Goal: Task Accomplishment & Management: Manage account settings

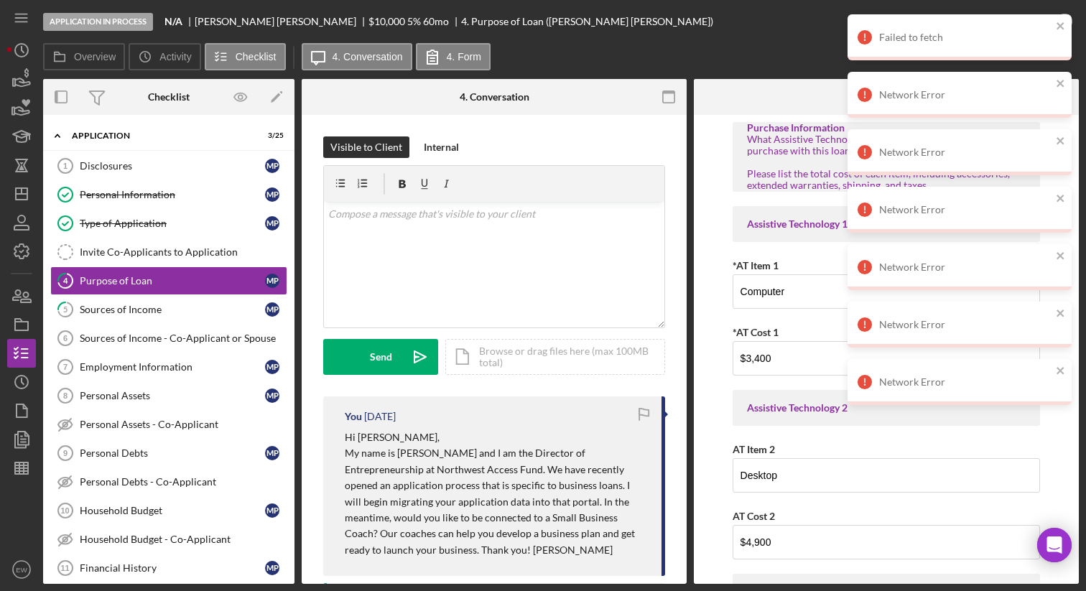
scroll to position [283, 0]
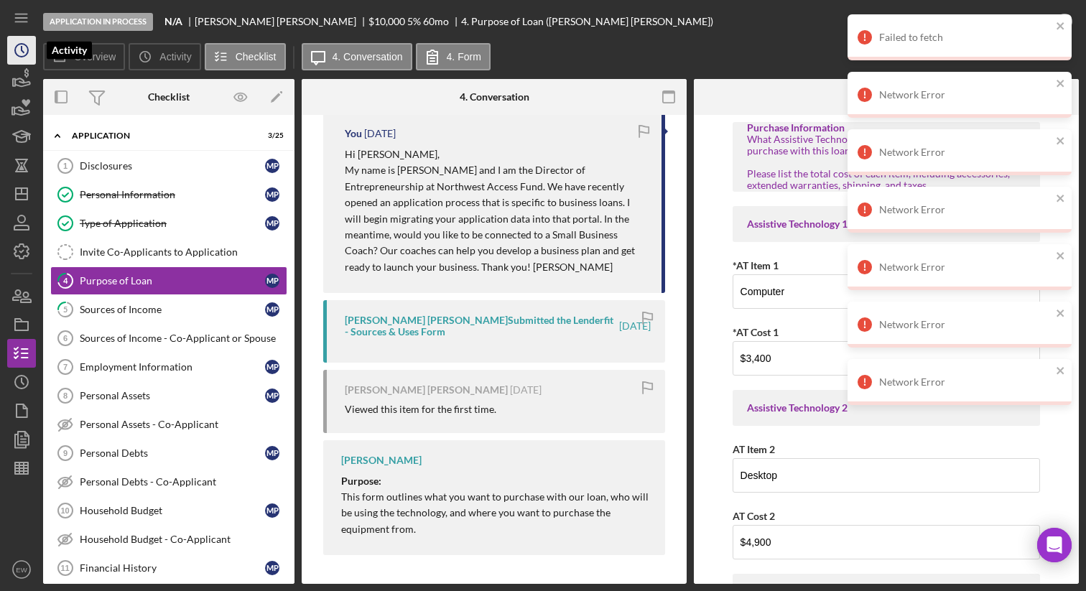
click at [24, 57] on icon "Icon/History" at bounding box center [22, 50] width 36 height 36
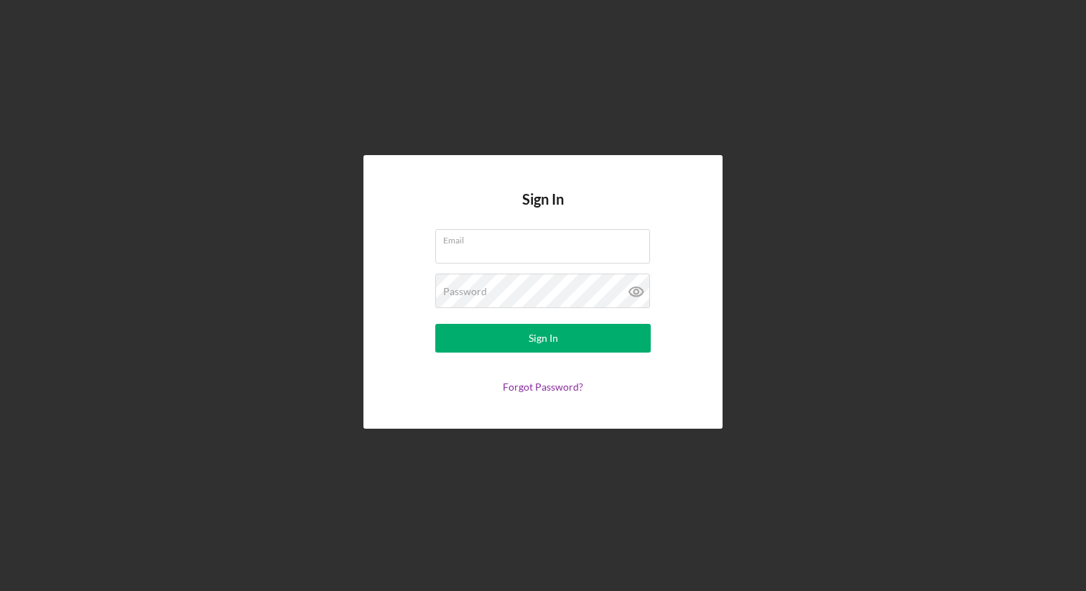
click at [0, 590] on com-1password-button at bounding box center [0, 591] width 0 height 0
type input "[PERSON_NAME][EMAIL_ADDRESS][DOMAIN_NAME]"
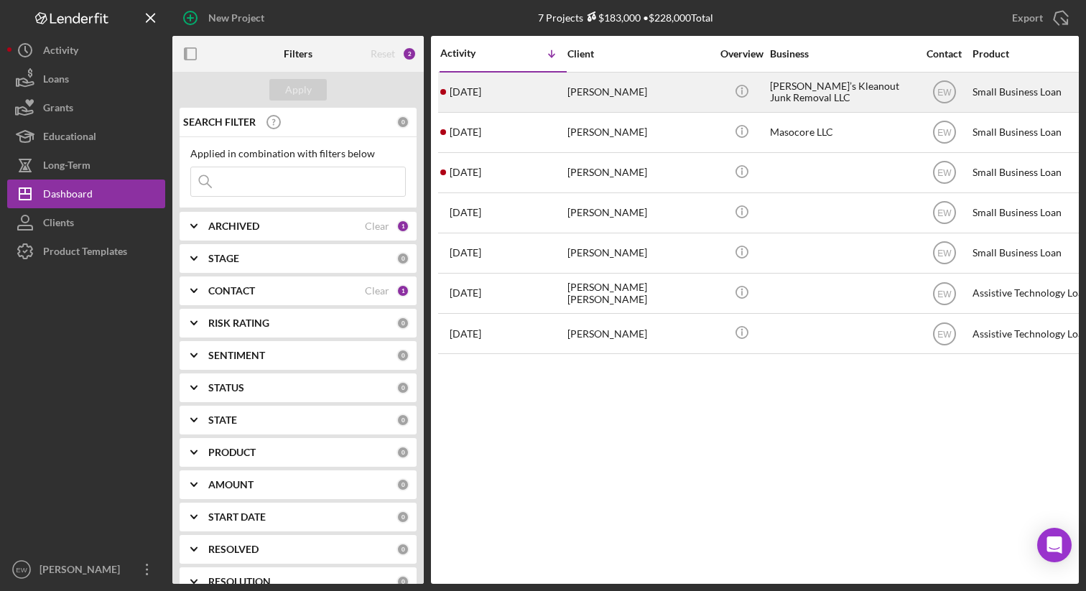
click at [635, 88] on div "[PERSON_NAME]" at bounding box center [639, 92] width 144 height 38
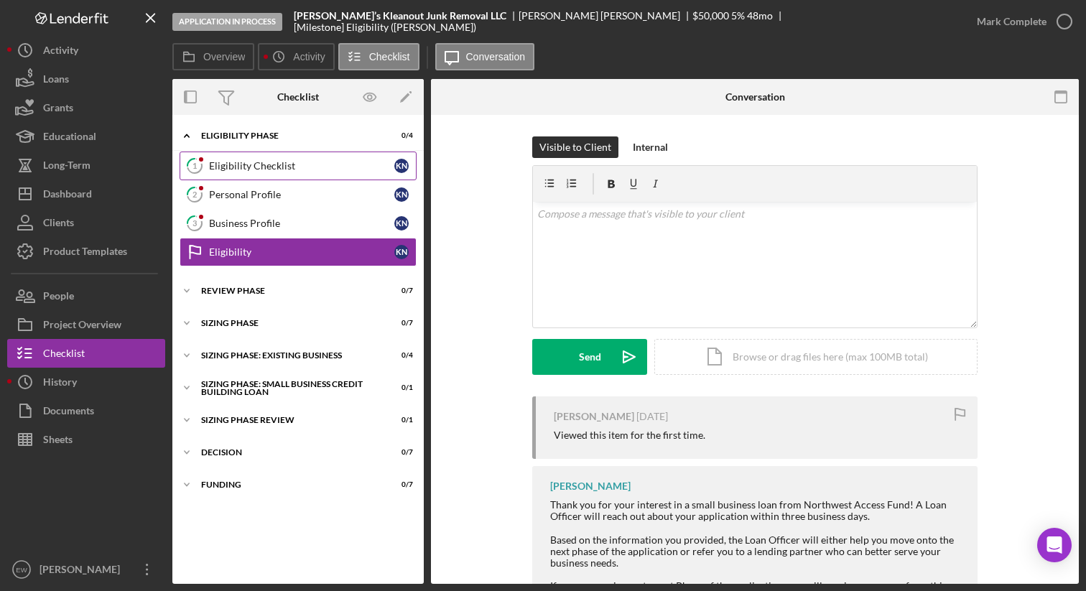
click at [303, 168] on div "Eligibility Checklist" at bounding box center [301, 165] width 185 height 11
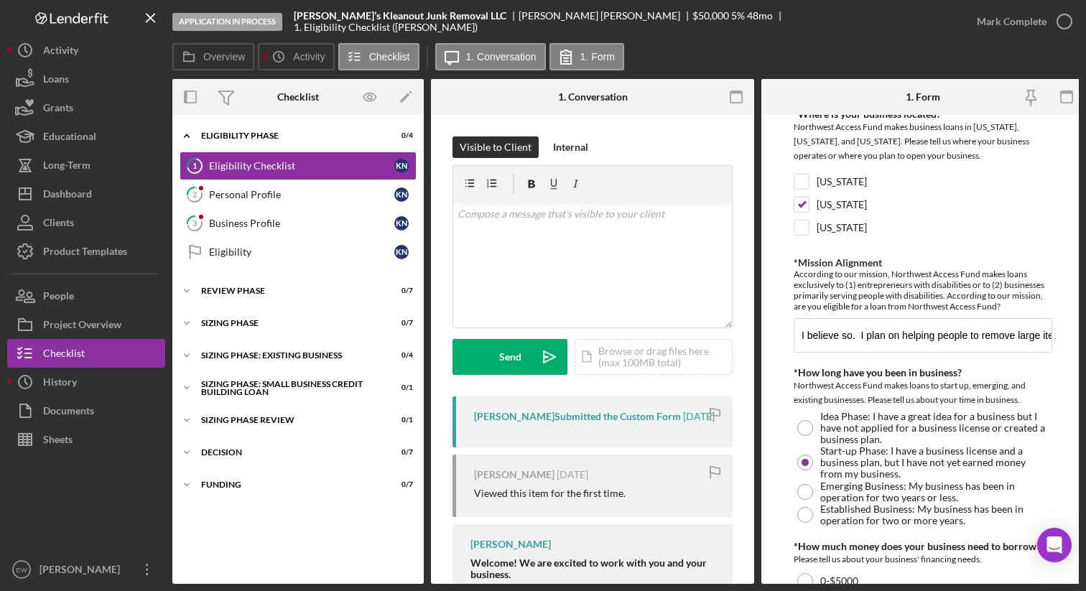
scroll to position [182, 0]
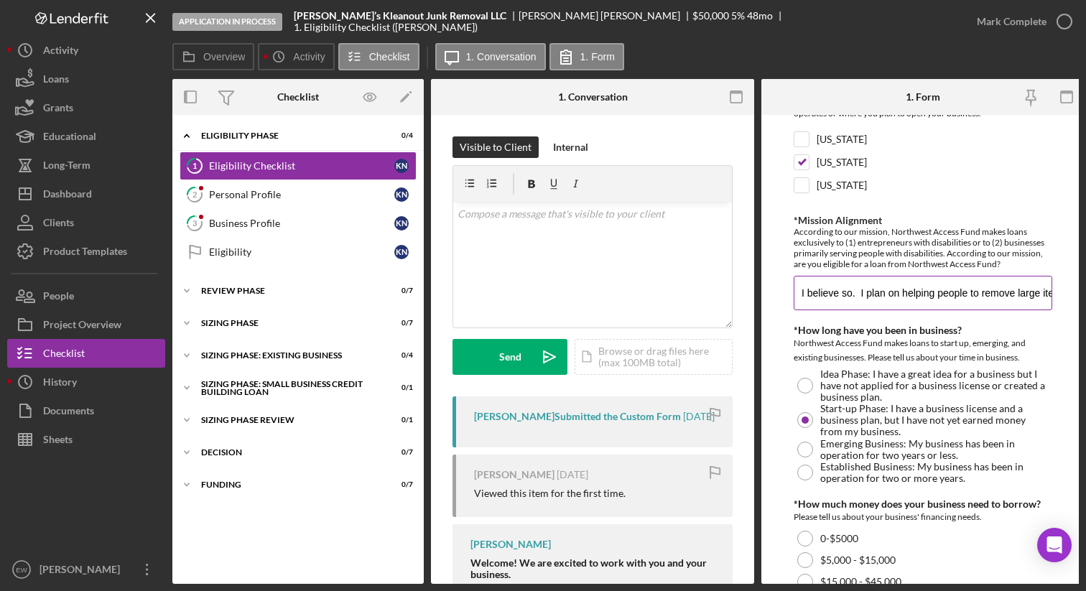
click at [885, 288] on input "I believe so. I plan on helping people to remove large items and other junk tha…" at bounding box center [922, 293] width 258 height 34
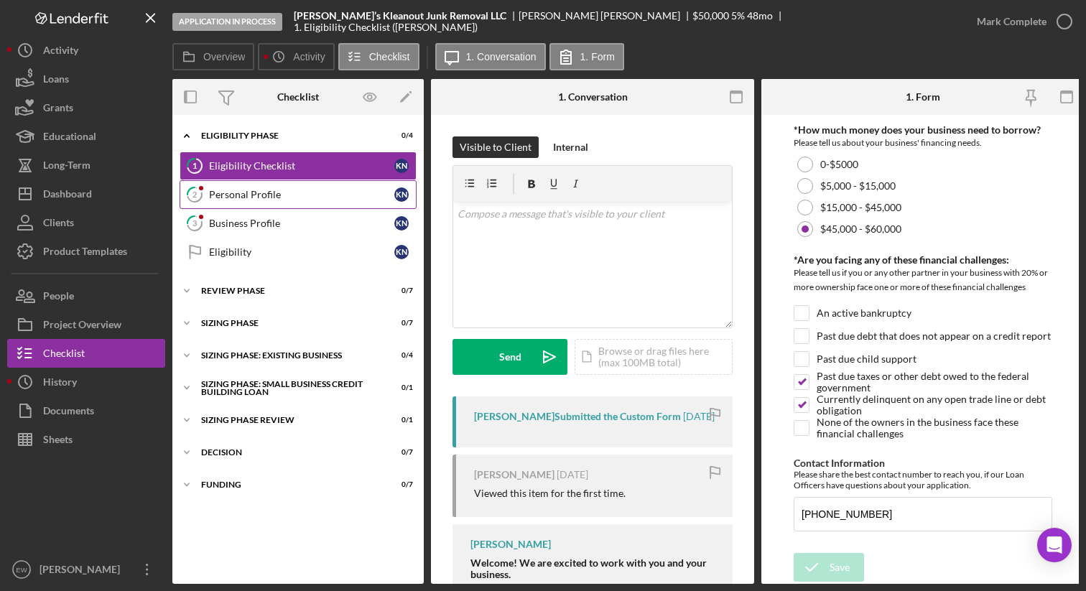
scroll to position [0, 0]
click at [316, 202] on link "2 Personal Profile K N" at bounding box center [297, 194] width 237 height 29
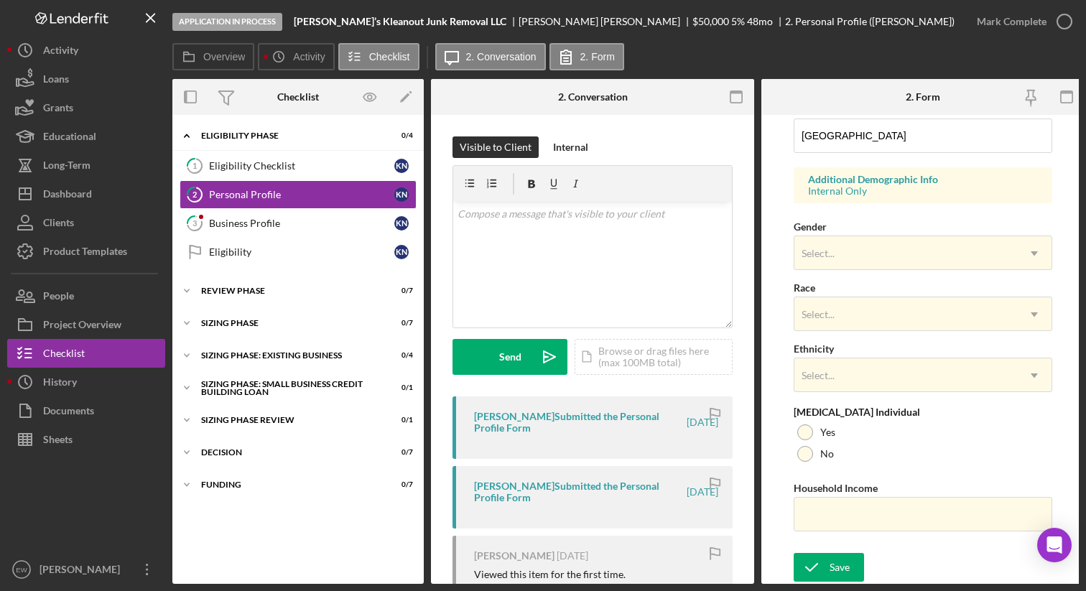
scroll to position [493, 0]
click at [257, 230] on link "3 Business Profile K N" at bounding box center [297, 223] width 237 height 29
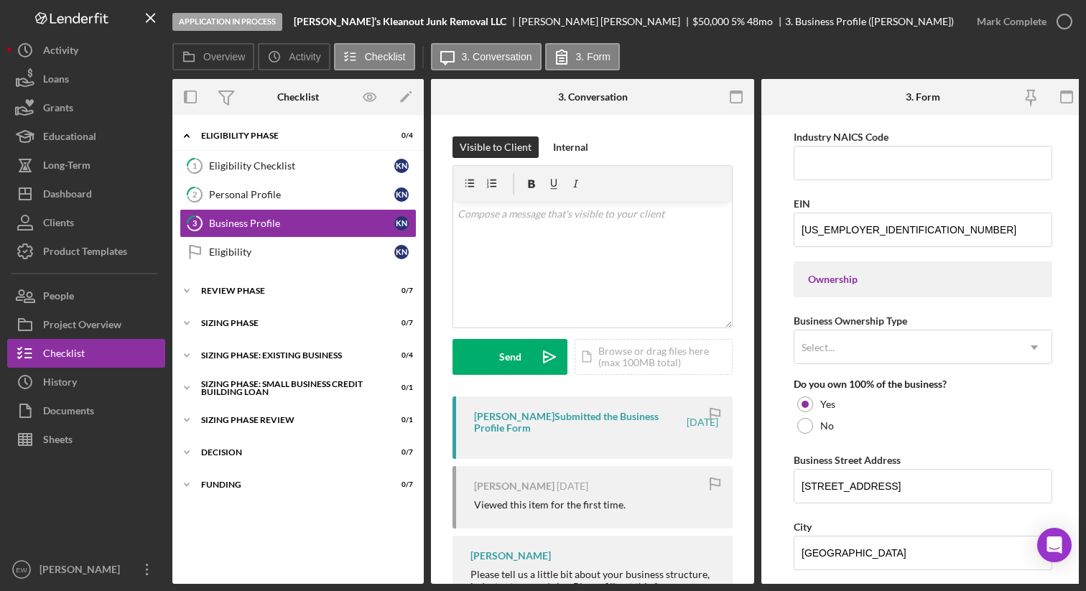
scroll to position [526, 0]
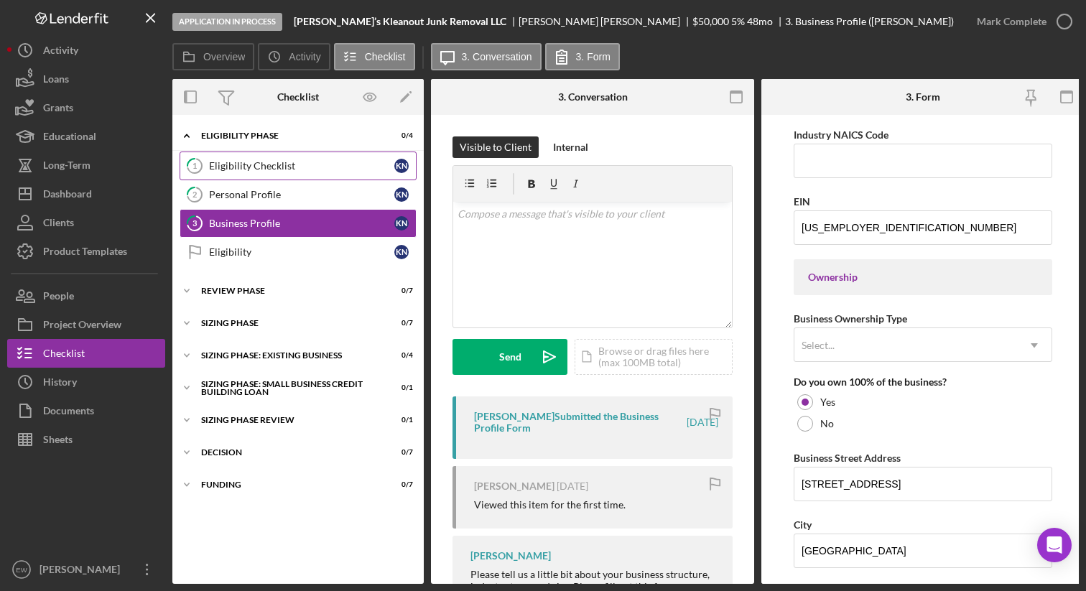
click at [297, 168] on div "Eligibility Checklist" at bounding box center [301, 165] width 185 height 11
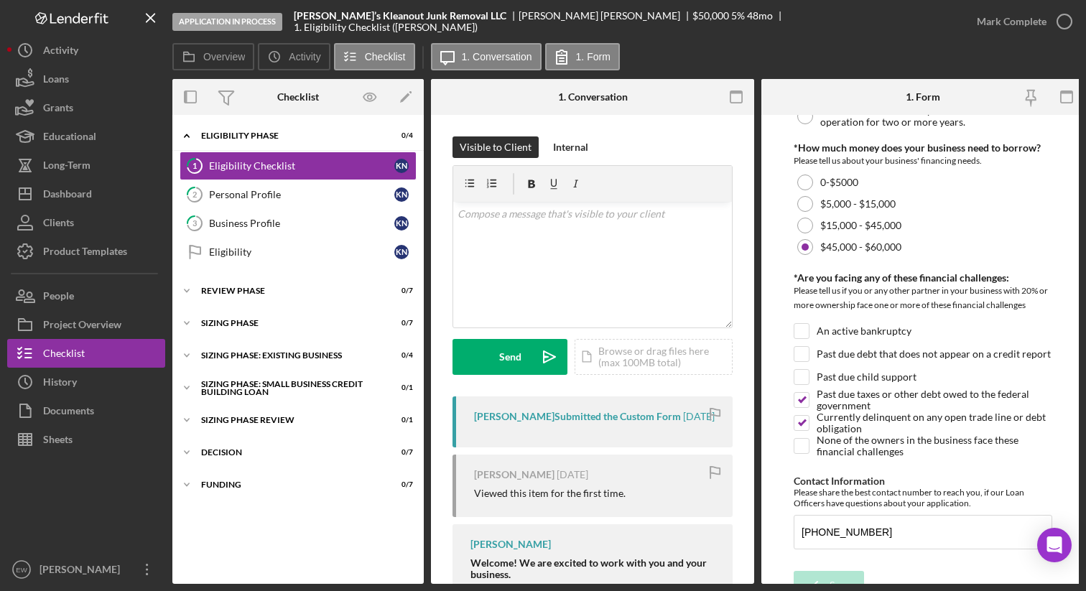
scroll to position [559, 0]
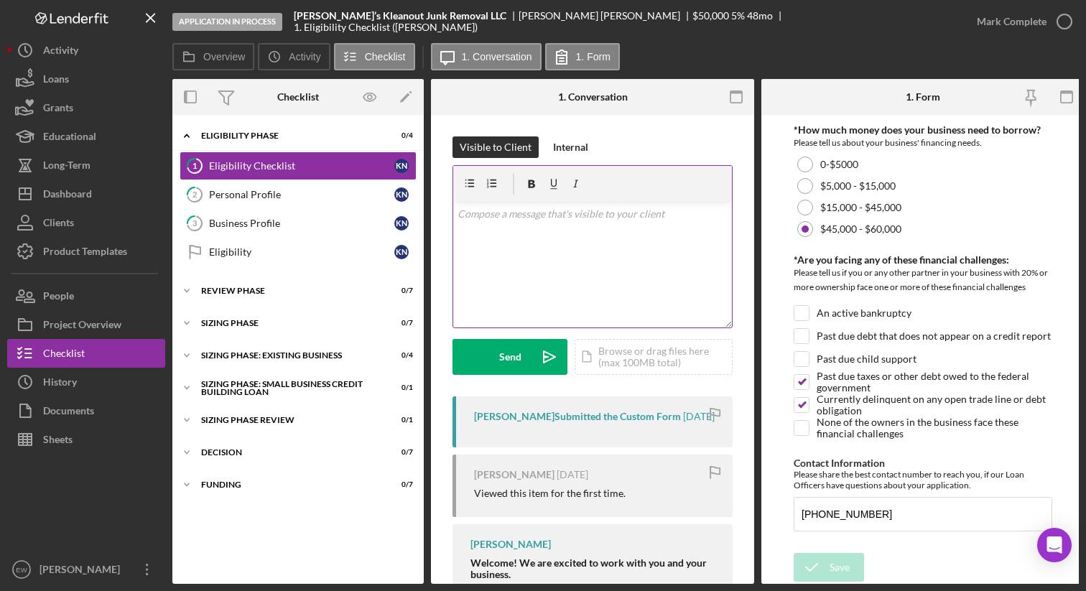
click at [513, 226] on div "v Color teal Color pink Remove color Add row above Add row below Add column bef…" at bounding box center [592, 265] width 279 height 126
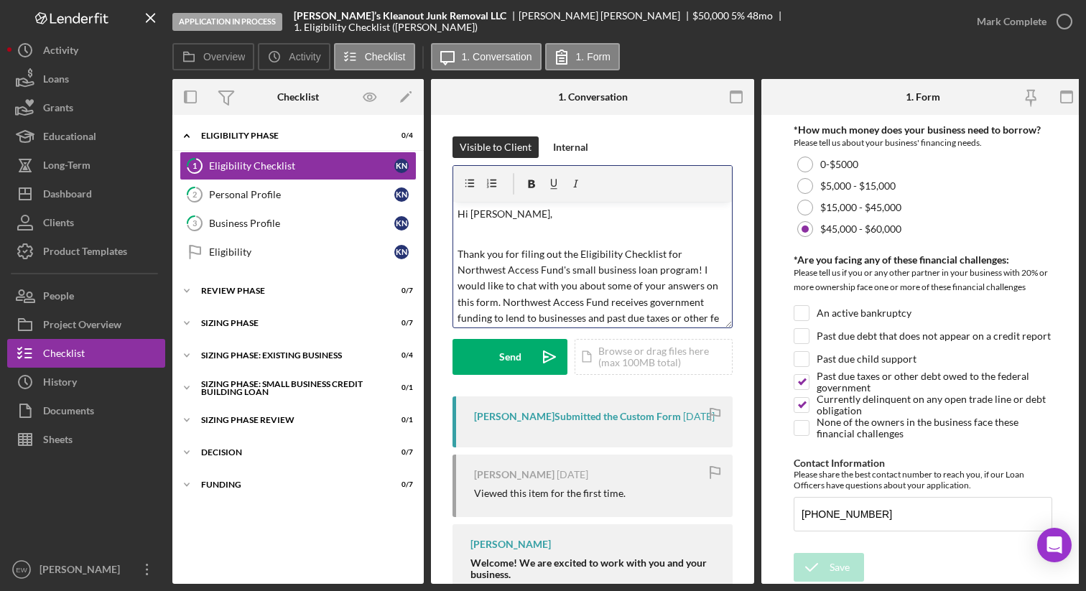
scroll to position [17, 0]
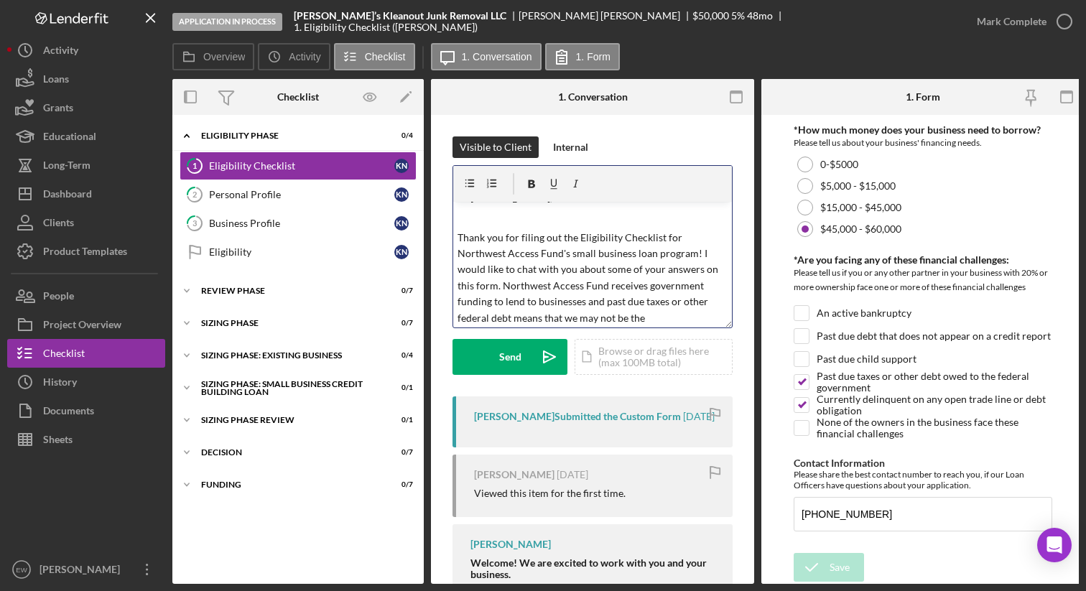
click at [599, 302] on p "Thank you for filing out the Eligibility Checklist for Northwest Access Fund's …" at bounding box center [592, 278] width 271 height 96
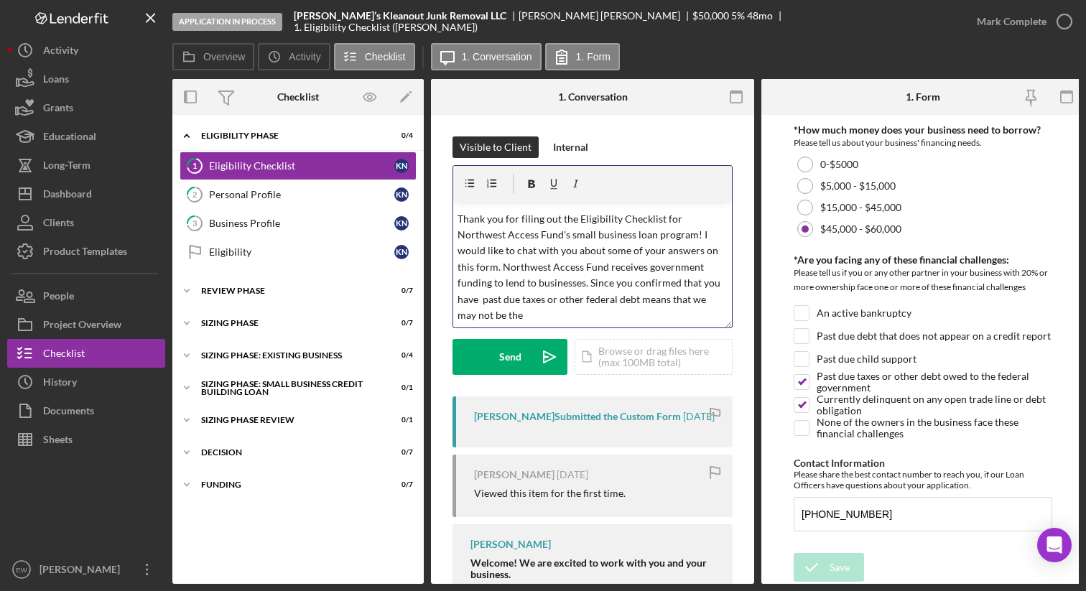
drag, startPoint x: 638, startPoint y: 297, endPoint x: 655, endPoint y: 308, distance: 19.7
click at [655, 308] on p "Thank you for filing out the Eligibility Checklist for Northwest Access Fund's …" at bounding box center [592, 267] width 271 height 113
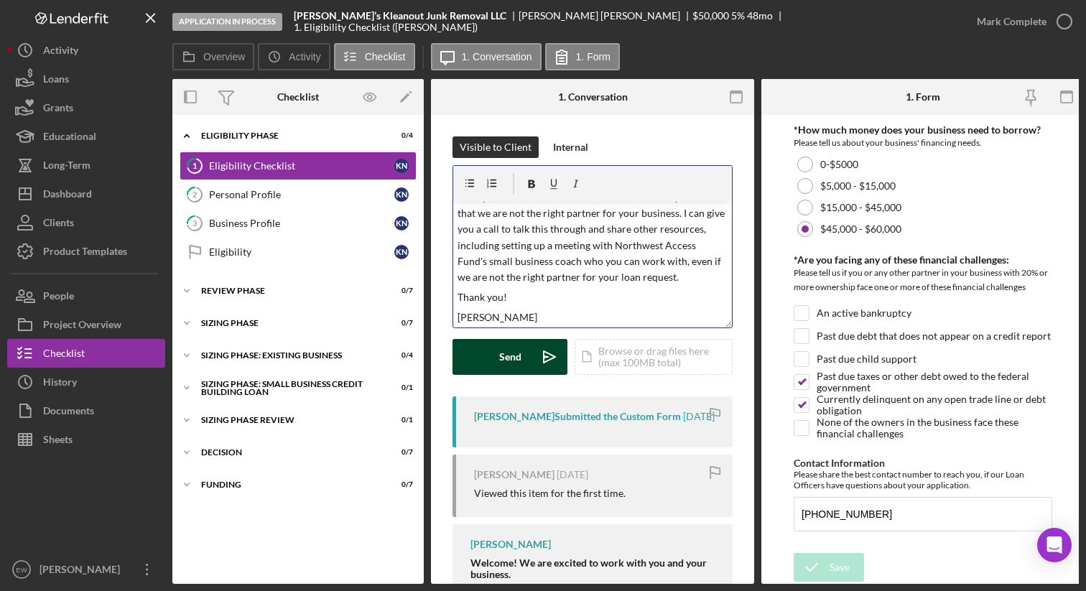
click at [490, 350] on button "Send Icon/icon-invite-send" at bounding box center [509, 357] width 115 height 36
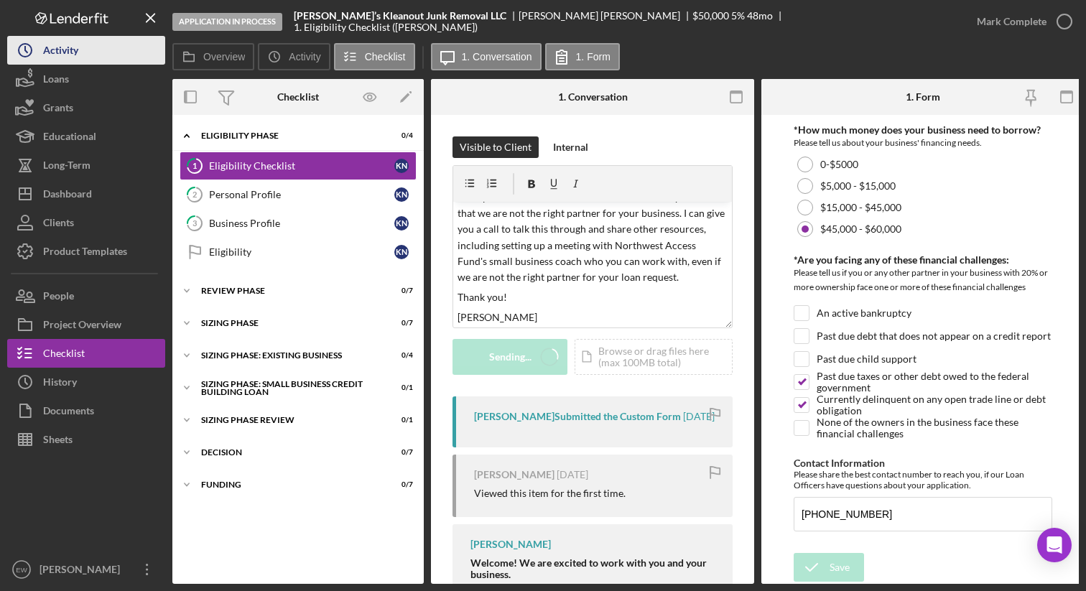
scroll to position [0, 0]
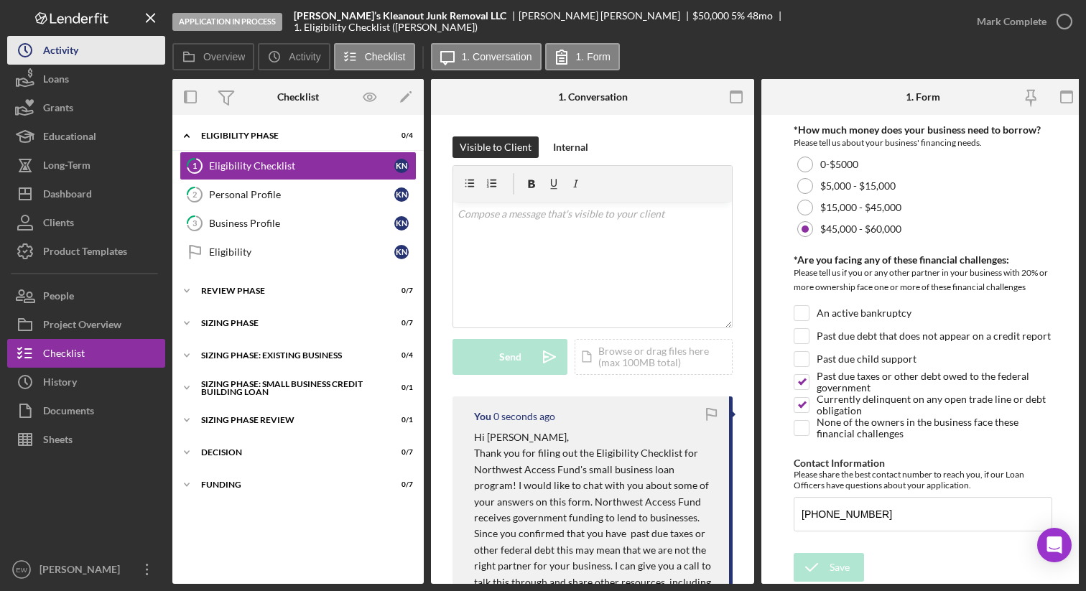
click at [85, 54] on button "Icon/History Activity" at bounding box center [86, 50] width 158 height 29
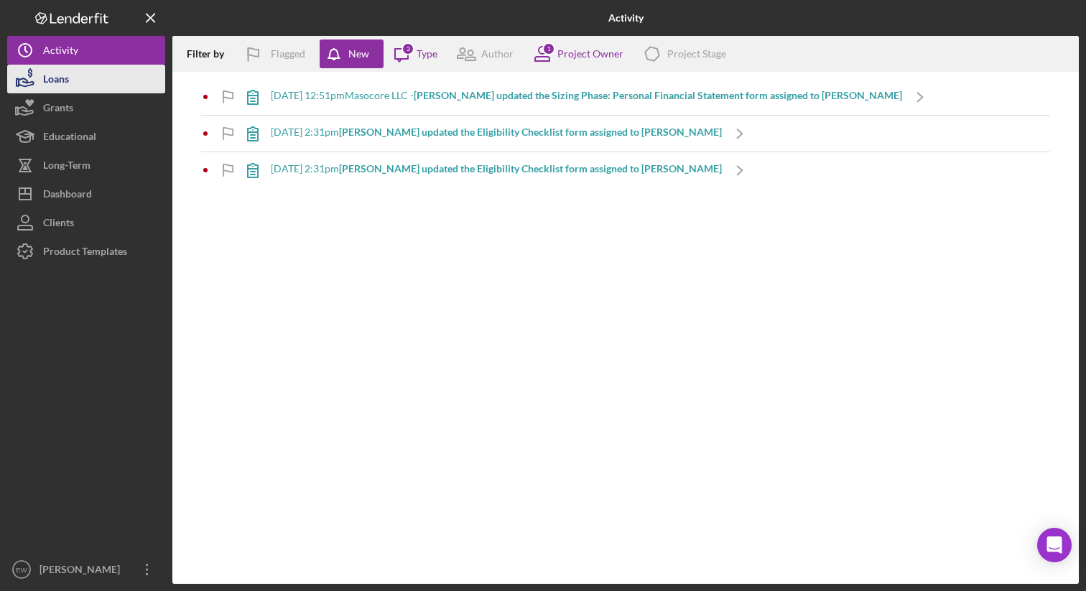
click at [113, 82] on button "Loans" at bounding box center [86, 79] width 158 height 29
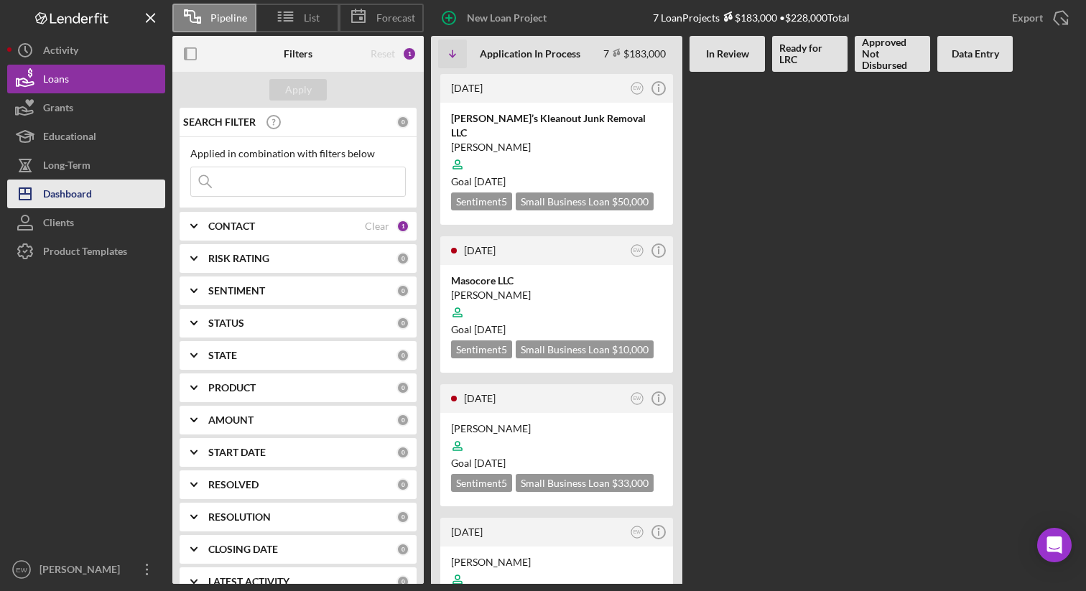
click at [122, 200] on button "Icon/Dashboard Dashboard" at bounding box center [86, 193] width 158 height 29
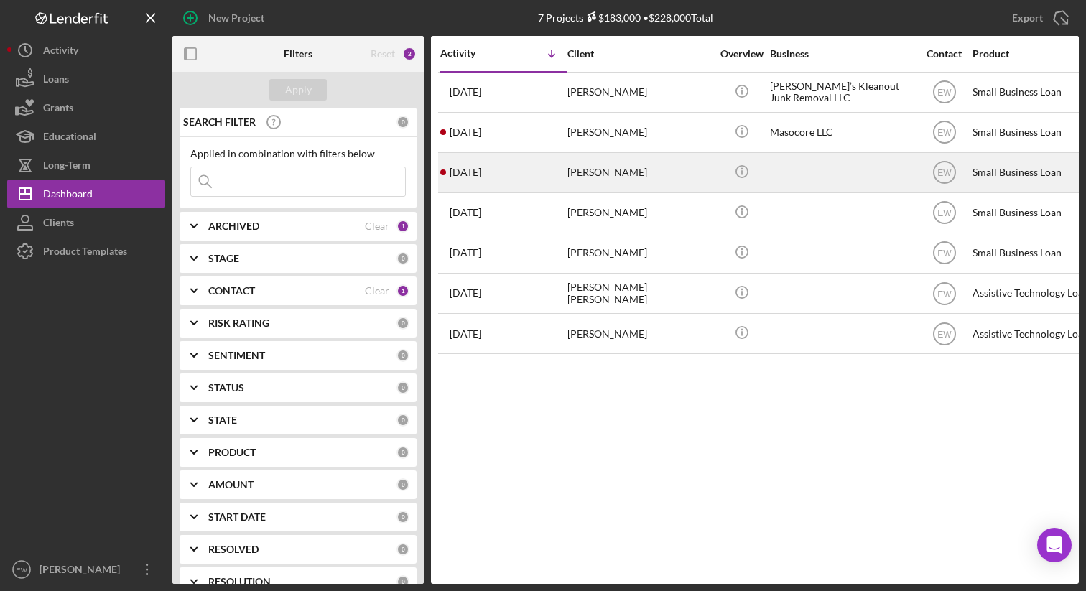
click at [541, 169] on div "3 days ago Alondra Preciado" at bounding box center [503, 173] width 126 height 38
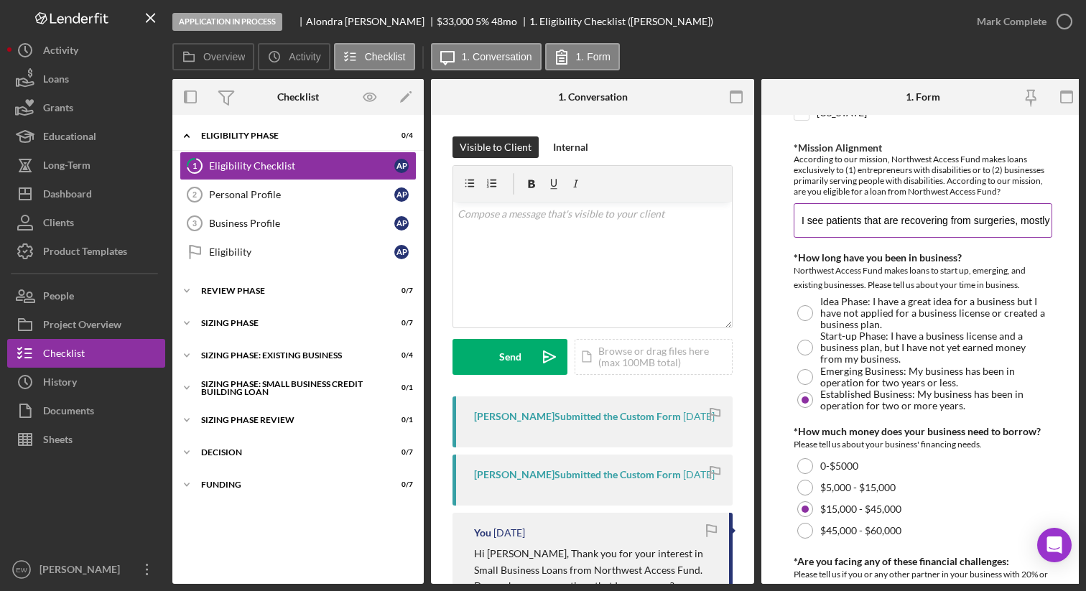
scroll to position [235, 0]
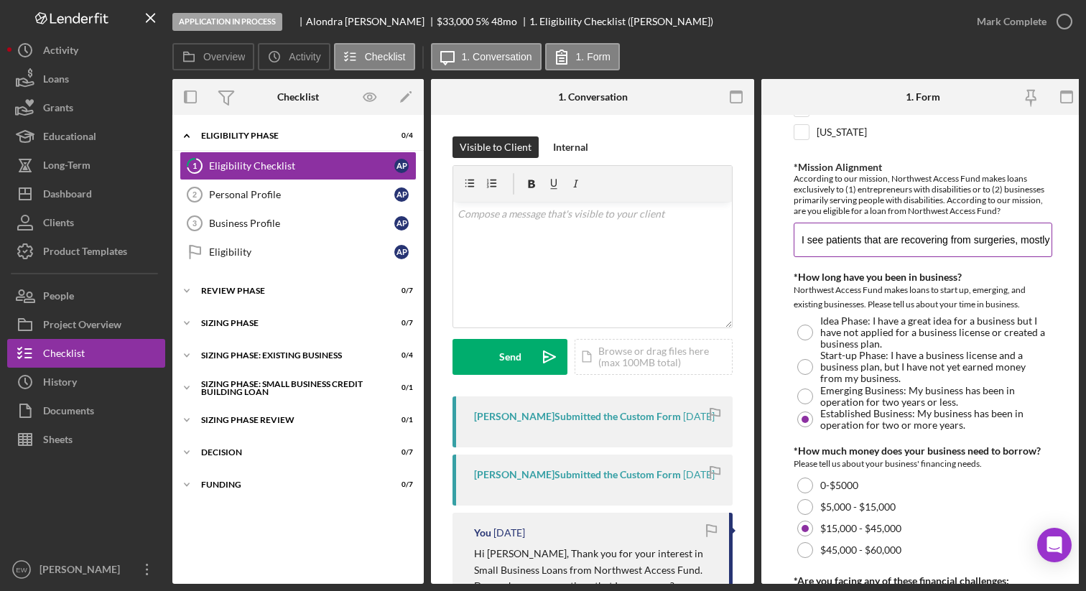
click at [832, 238] on input "I see patients that are recovering from surgeries, mostly elderly patients" at bounding box center [922, 240] width 258 height 34
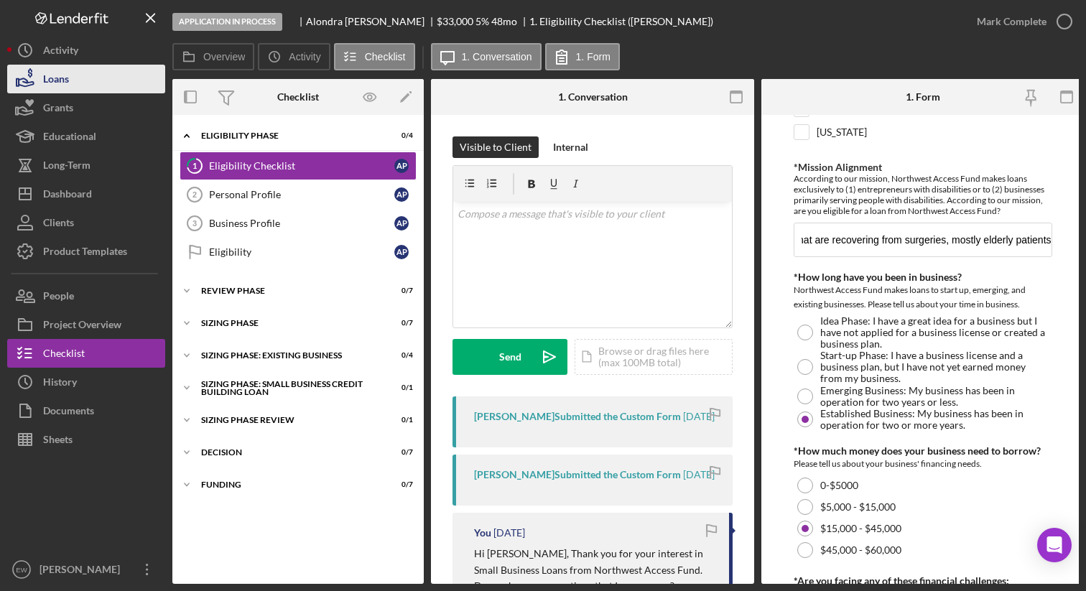
scroll to position [0, 0]
click at [117, 80] on button "Loans" at bounding box center [86, 79] width 158 height 29
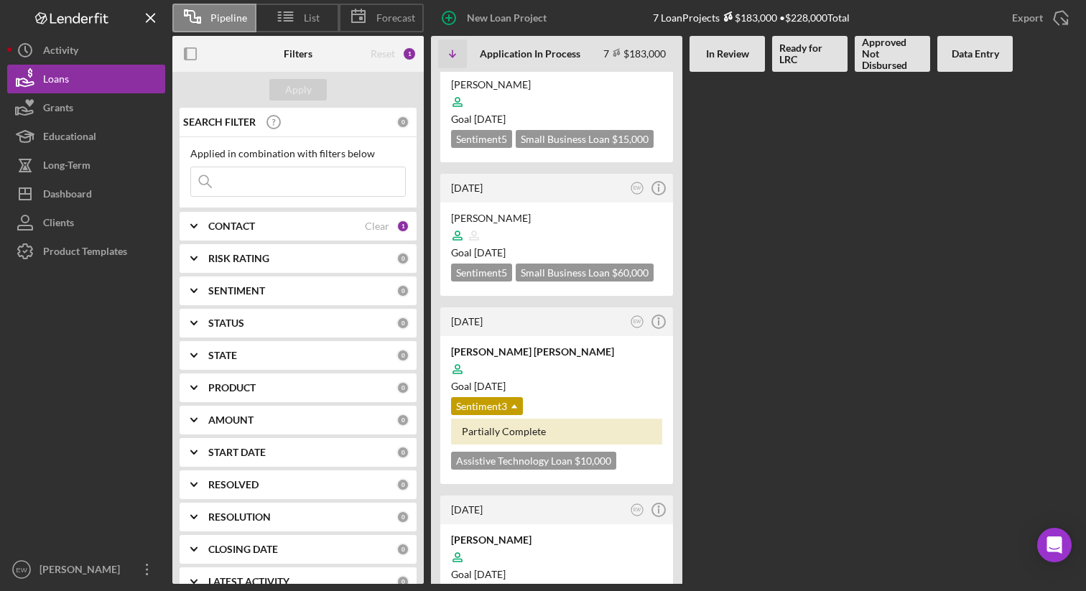
scroll to position [528, 0]
click at [566, 531] on div "[PERSON_NAME]" at bounding box center [556, 538] width 211 height 14
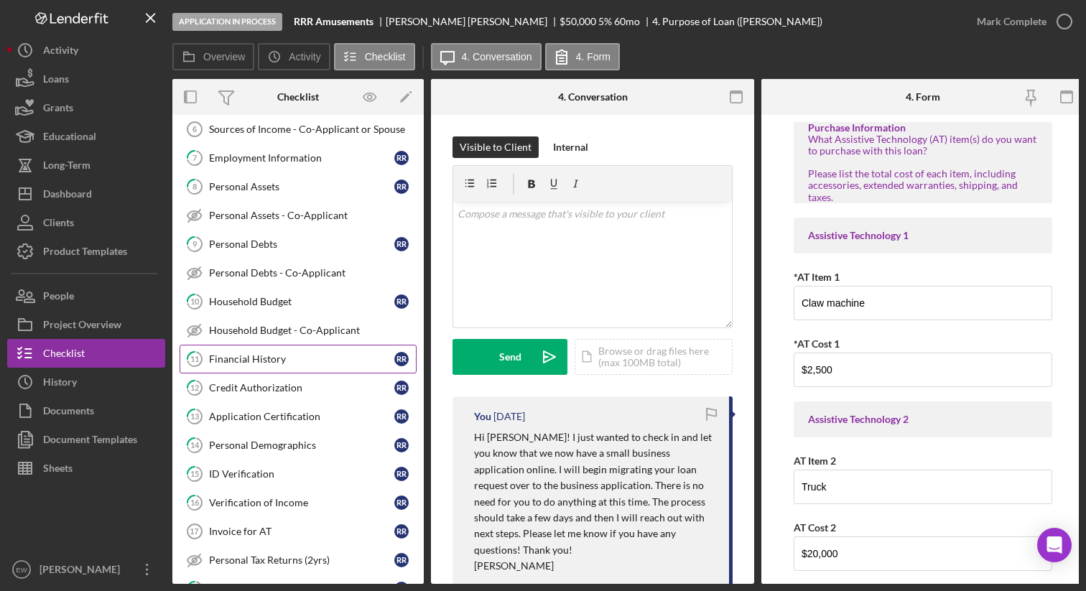
scroll to position [218, 0]
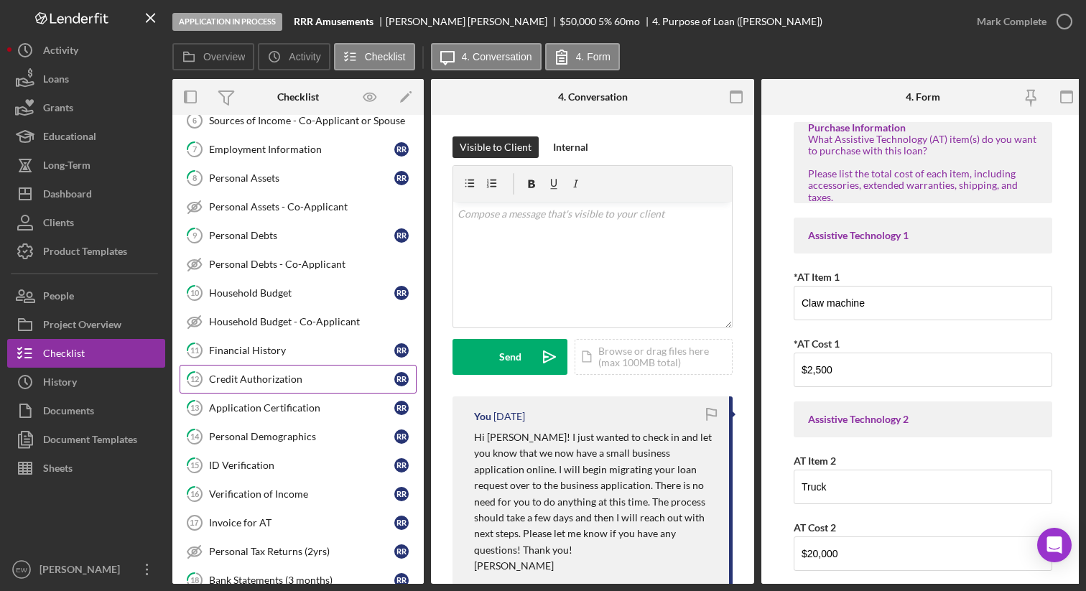
click at [311, 381] on div "Credit Authorization" at bounding box center [301, 378] width 185 height 11
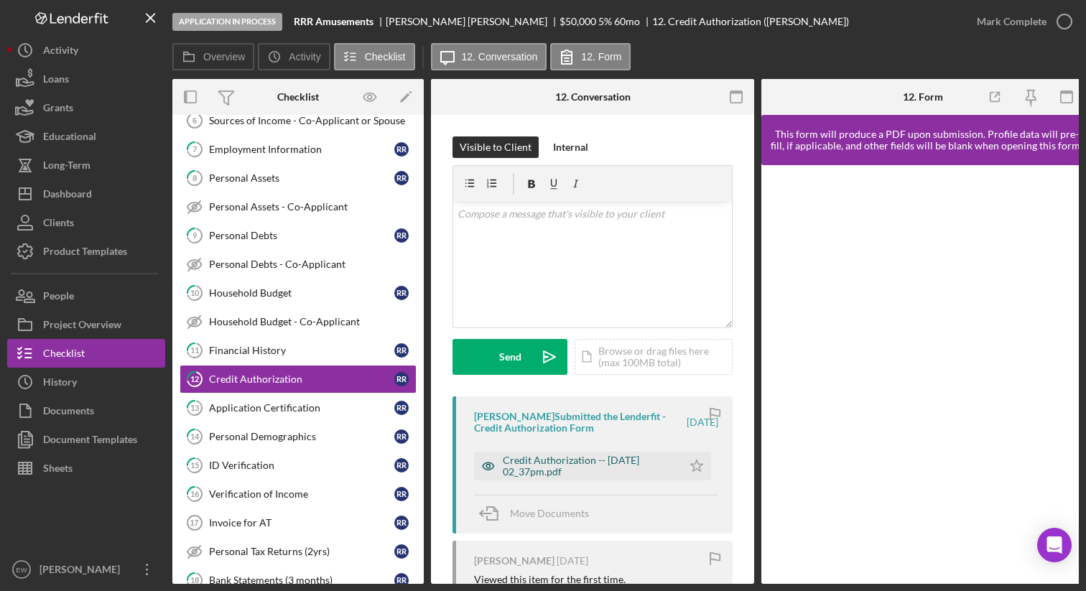
click at [583, 465] on div "Credit Authorization -- 2025-09-02 02_37pm.pdf" at bounding box center [589, 465] width 172 height 23
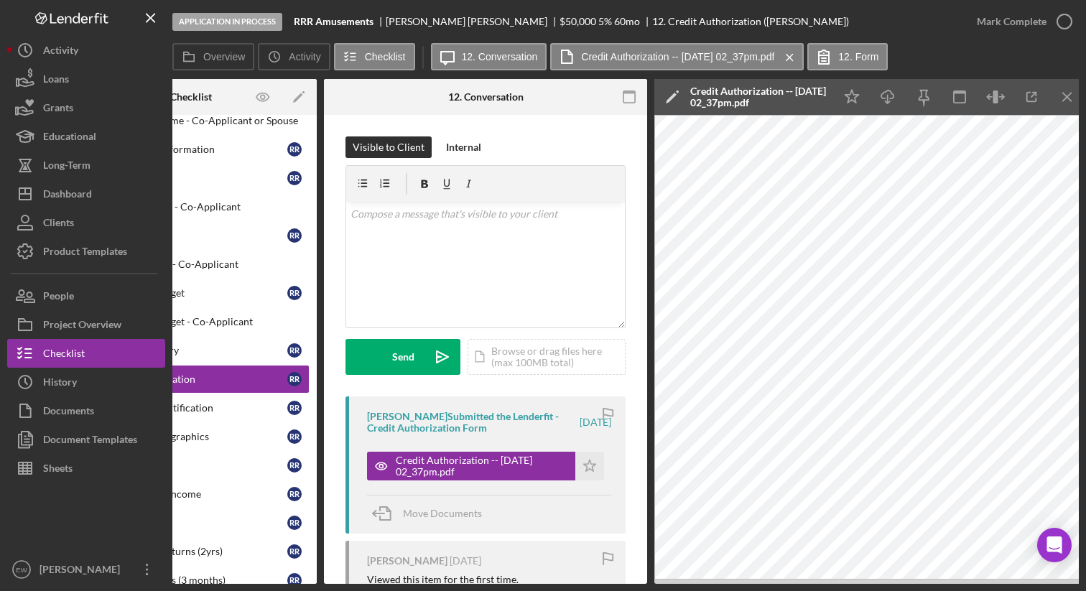
scroll to position [0, 113]
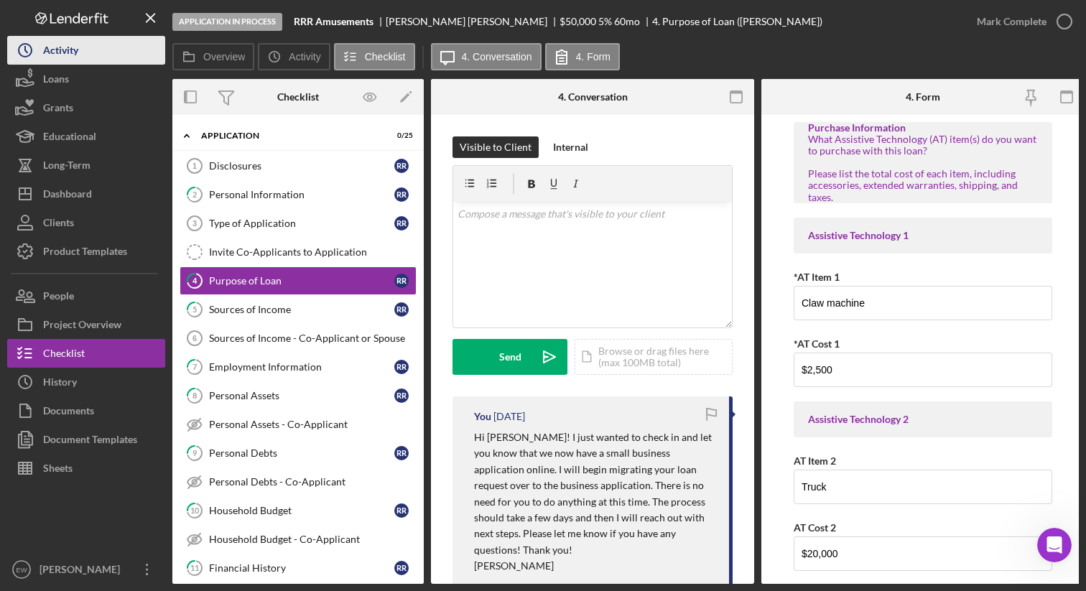
click at [85, 57] on button "Icon/History Activity" at bounding box center [86, 50] width 158 height 29
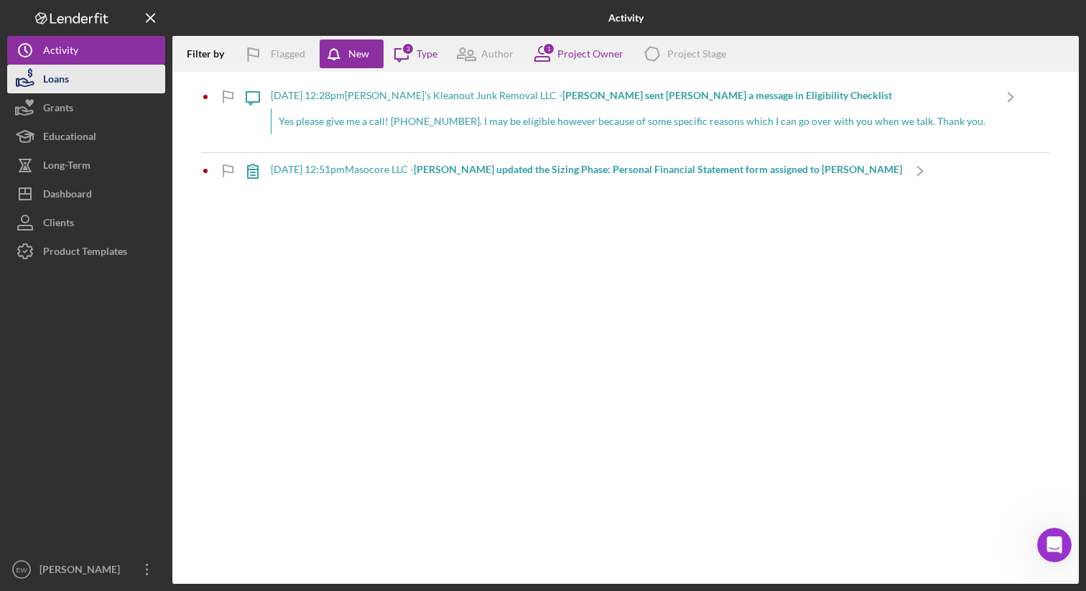
click at [80, 80] on button "Loans" at bounding box center [86, 79] width 158 height 29
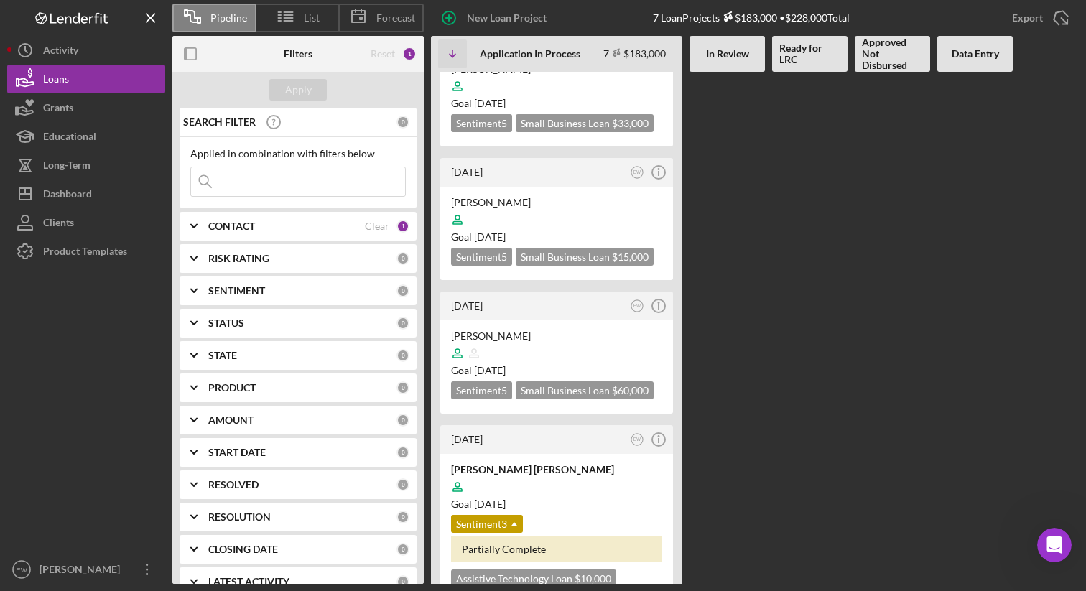
scroll to position [528, 0]
